Goal: Find specific page/section: Find specific page/section

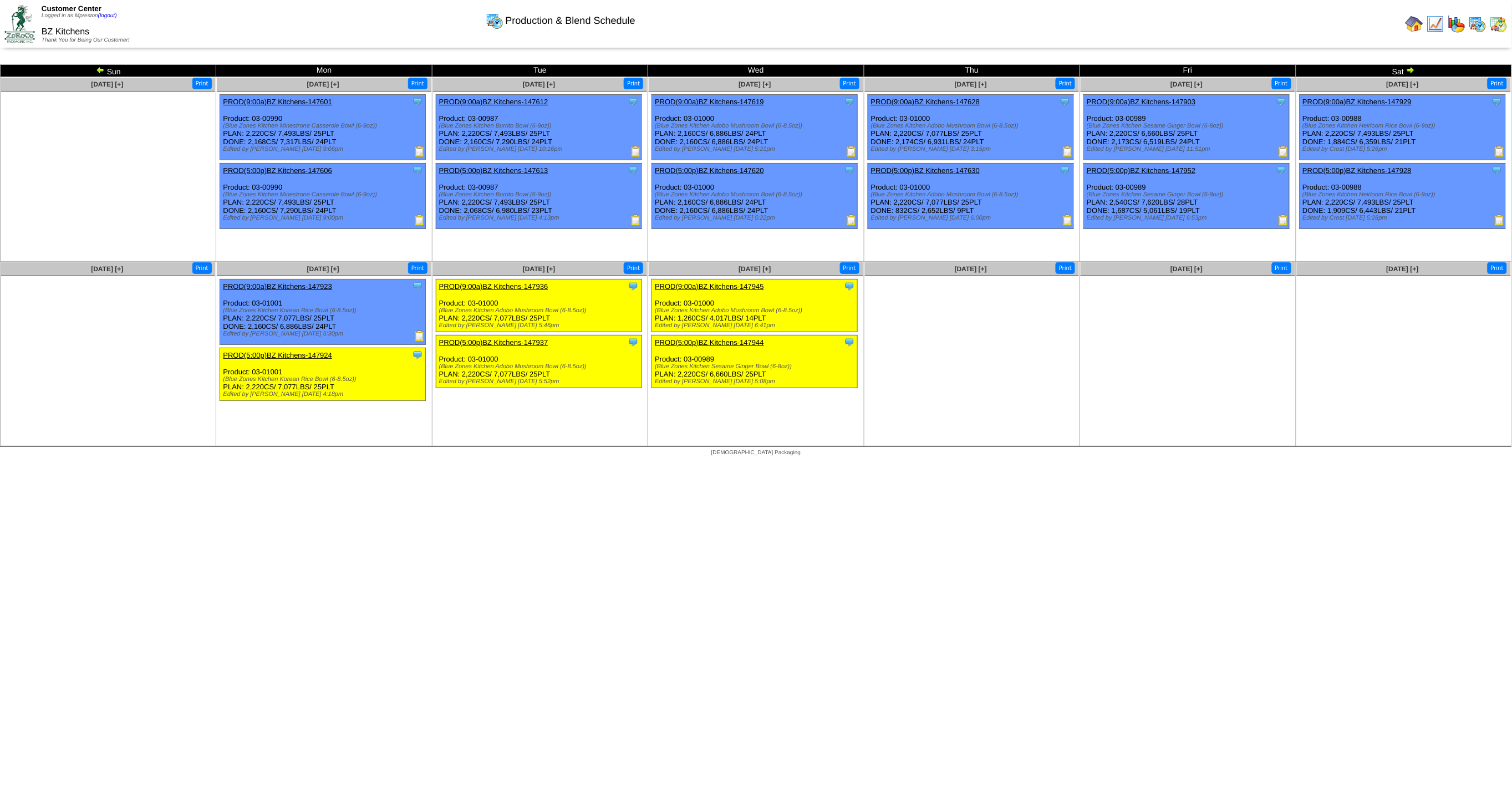
drag, startPoint x: 271, startPoint y: 327, endPoint x: 248, endPoint y: 327, distance: 23.0
click at [248, 327] on div "Clone Item PROD(9:00a)BZ Kitchens-147923 BZ Kitchens ScheduleID: 147923 2250 LB…" at bounding box center [323, 312] width 206 height 65
copy div "2,160C"
click at [1481, 25] on img at bounding box center [1478, 24] width 18 height 18
click at [1504, 27] on img at bounding box center [1499, 24] width 18 height 18
